Goal: Task Accomplishment & Management: Use online tool/utility

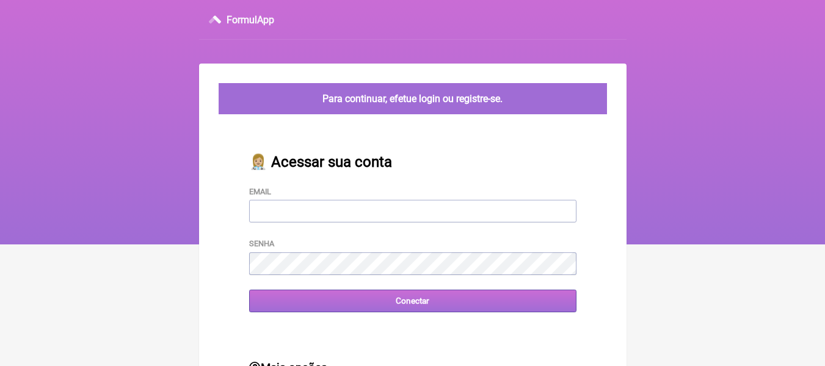
type input "[EMAIL_ADDRESS][DOMAIN_NAME]"
click at [280, 305] on input "Conectar" at bounding box center [412, 300] width 327 height 23
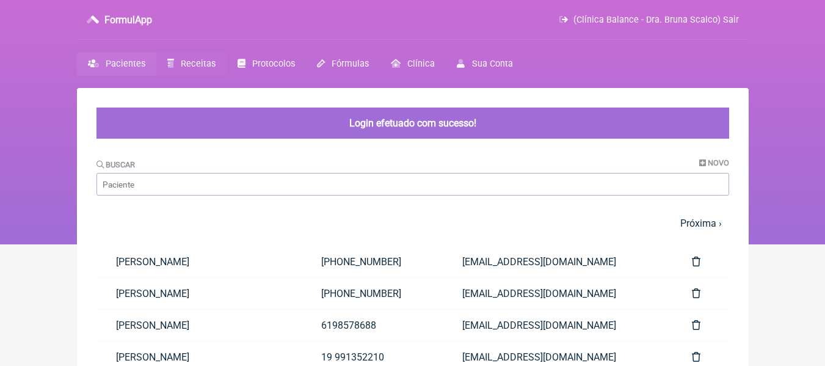
click at [185, 65] on span "Receitas" at bounding box center [198, 64] width 35 height 10
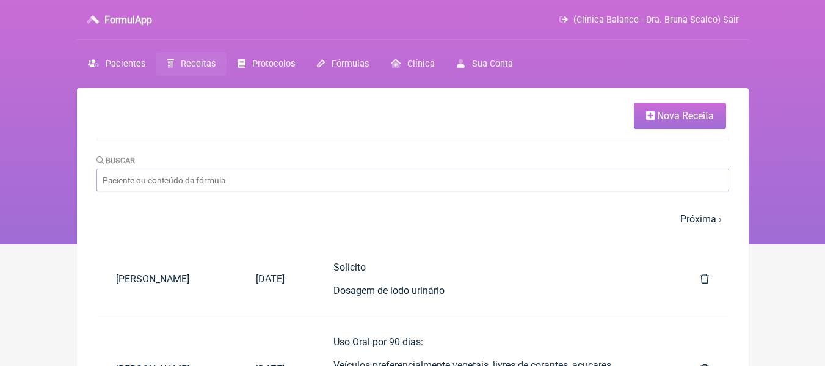
click at [664, 115] on span "Nova Receita" at bounding box center [685, 116] width 57 height 12
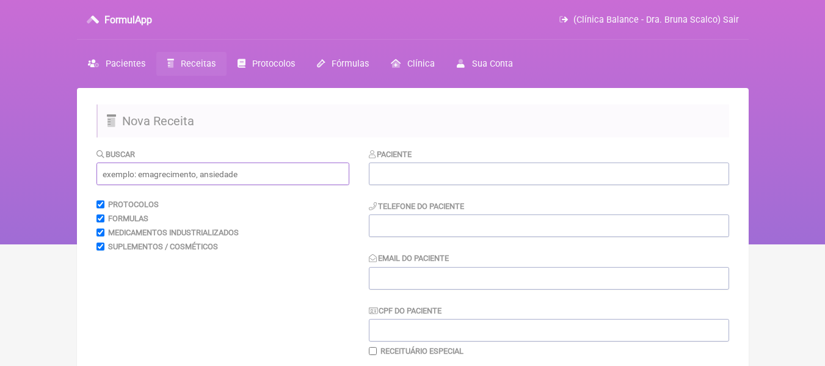
click at [235, 173] on input "text" at bounding box center [222, 173] width 253 height 23
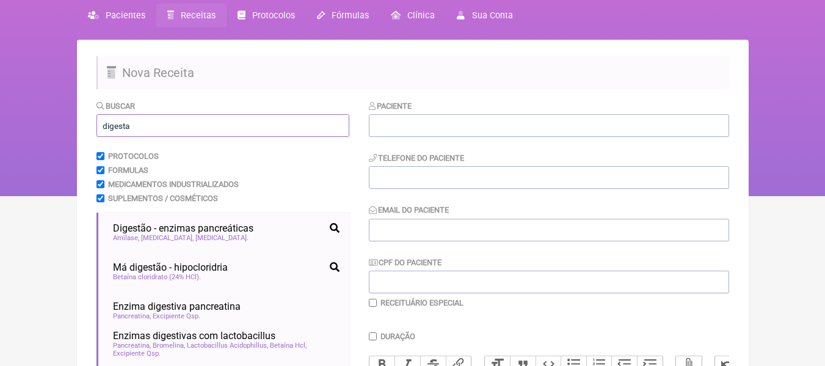
scroll to position [122, 0]
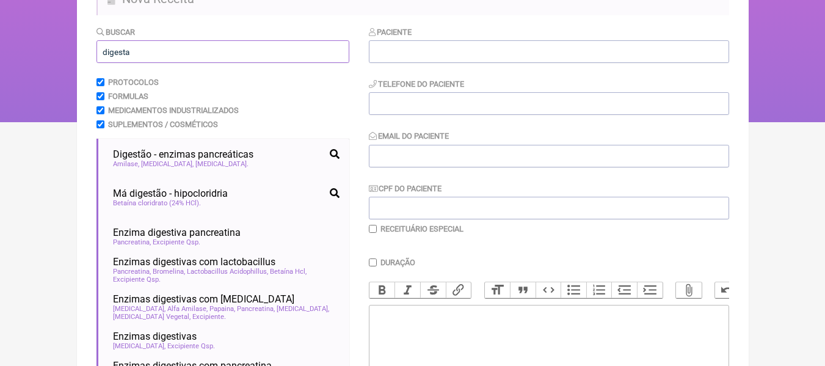
type input "digesta"
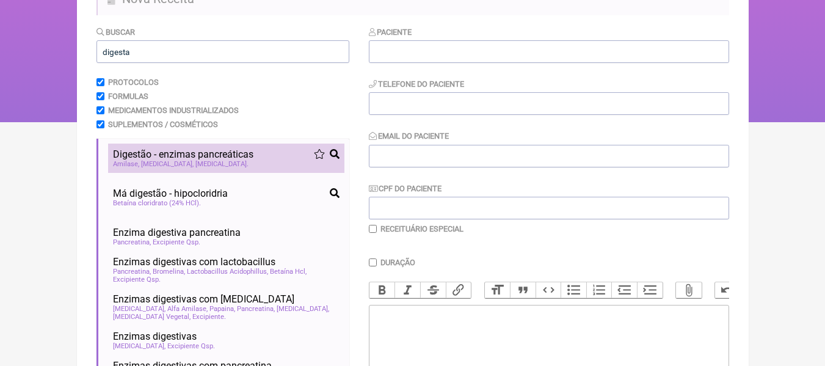
click at [170, 160] on div "Amilase [MEDICAL_DATA] [MEDICAL_DATA]" at bounding box center [226, 164] width 226 height 8
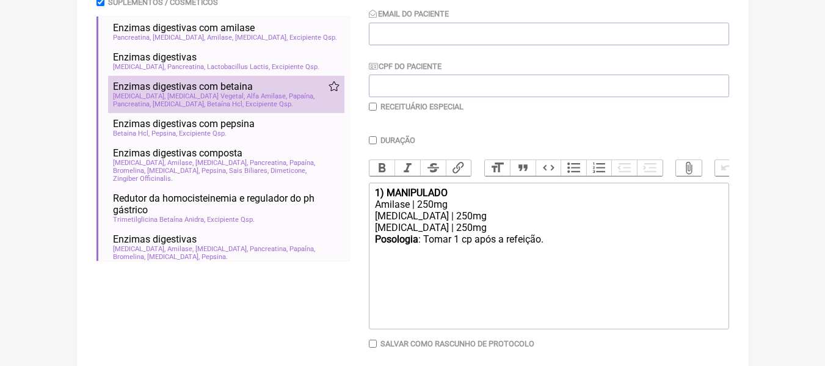
scroll to position [267, 0]
